Goal: Go to known website: Access a specific website the user already knows

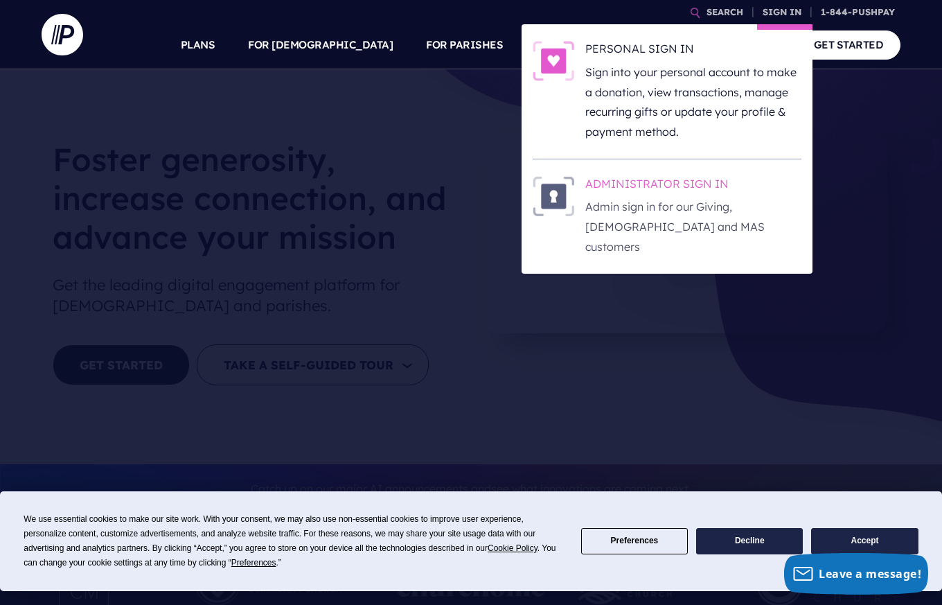
click at [699, 179] on h6 "ADMINISTRATOR SIGN IN" at bounding box center [693, 186] width 216 height 21
click at [673, 196] on h6 "ADMINISTRATOR SIGN IN" at bounding box center [693, 186] width 216 height 21
click at [689, 183] on h6 "ADMINISTRATOR SIGN IN" at bounding box center [693, 186] width 216 height 21
